Goal: Find specific page/section: Find specific page/section

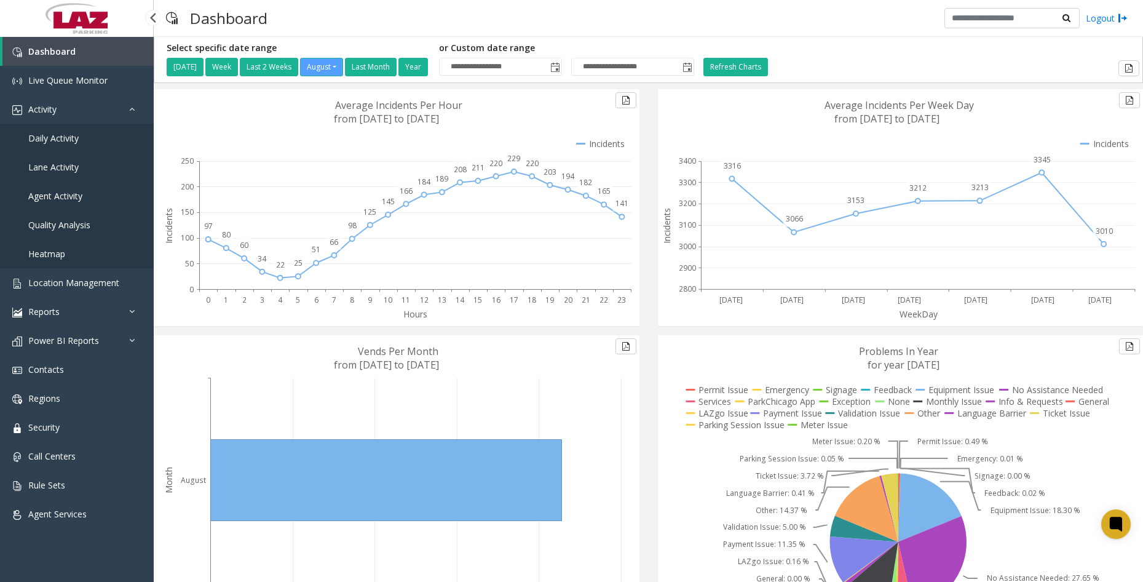
drag, startPoint x: 0, startPoint y: 0, endPoint x: 73, endPoint y: 141, distance: 159.2
click at [73, 141] on span "Daily Activity" at bounding box center [53, 138] width 50 height 12
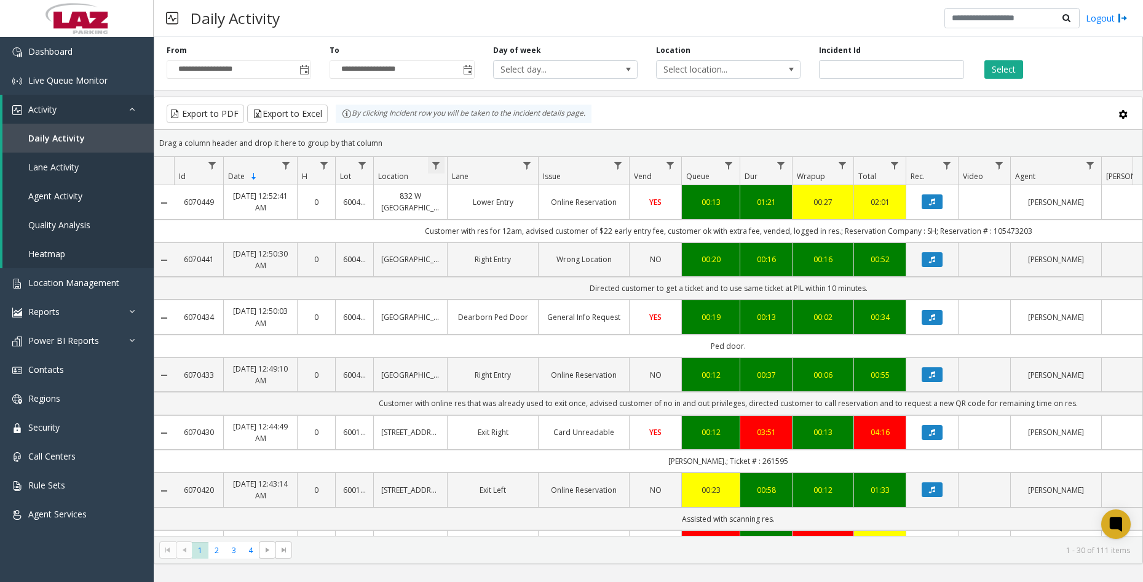
click at [436, 165] on span "Data table" at bounding box center [436, 165] width 10 height 10
click at [472, 215] on input "Location Filter" at bounding box center [489, 218] width 105 height 21
type input "******"
click at [515, 331] on button "Filter" at bounding box center [516, 332] width 50 height 27
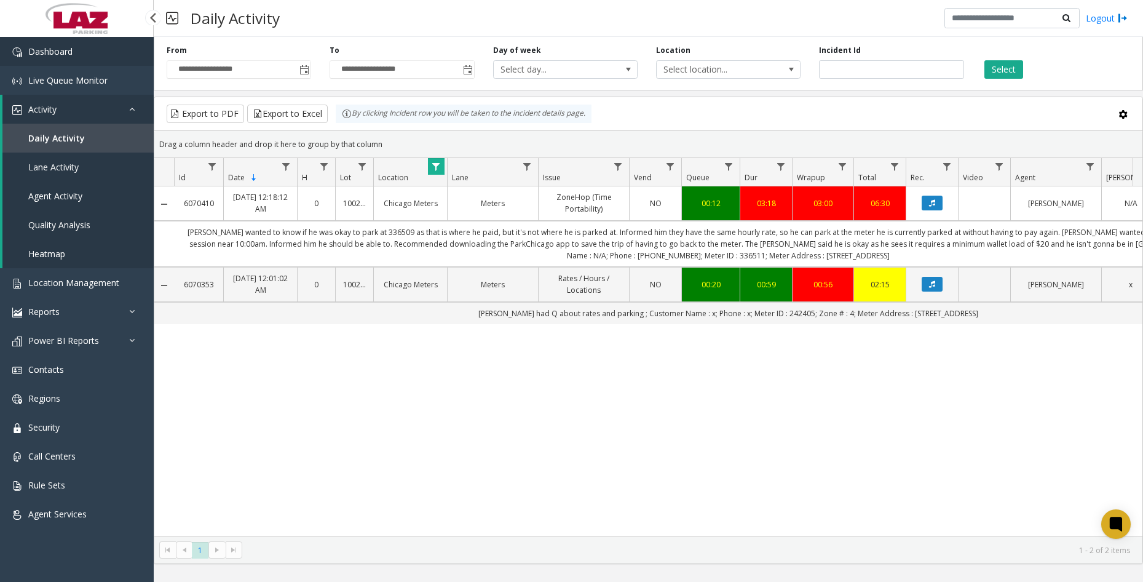
click at [114, 54] on link "Dashboard" at bounding box center [77, 51] width 154 height 29
